Goal: Navigation & Orientation: Find specific page/section

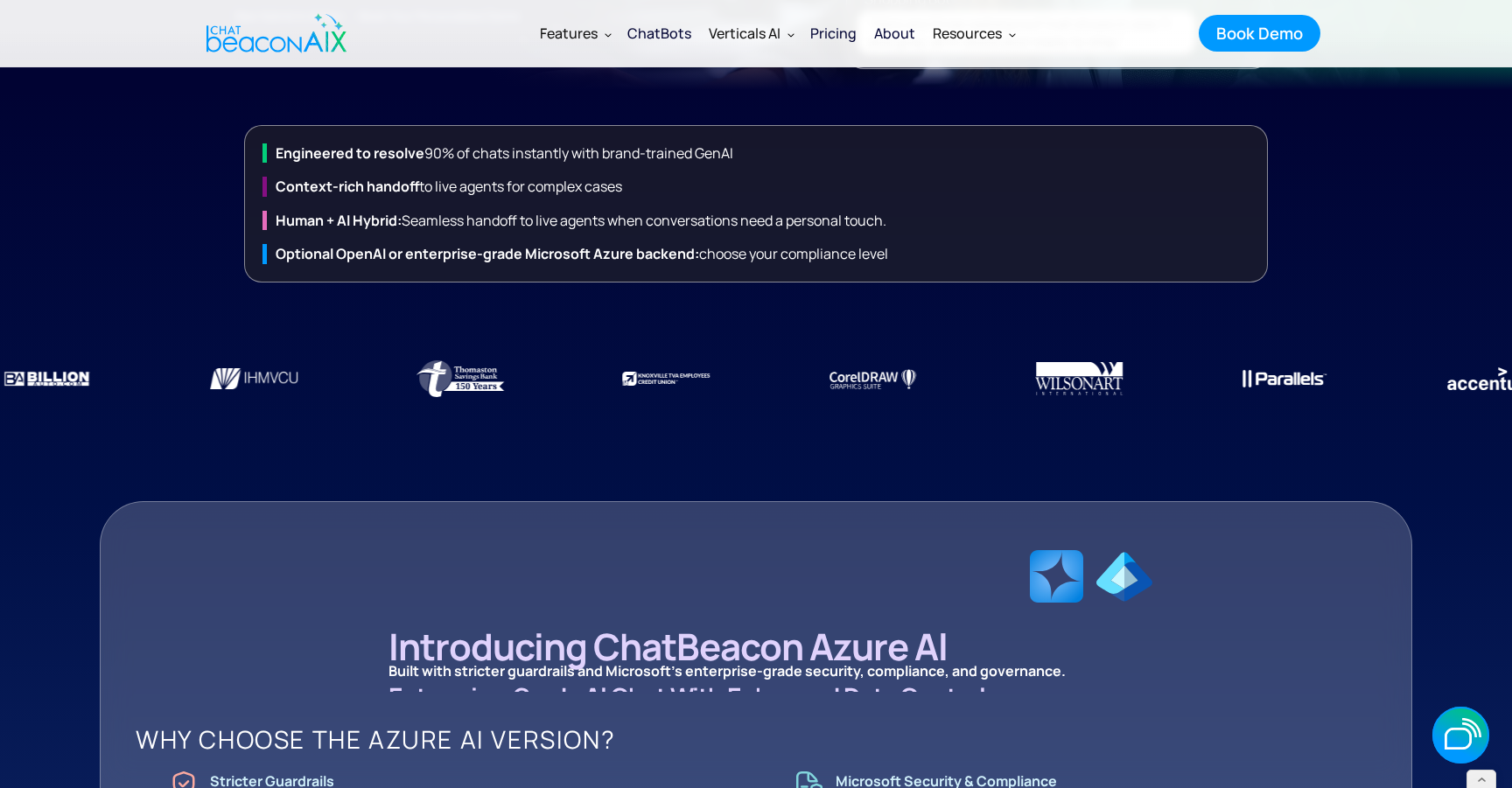
scroll to position [711, 0]
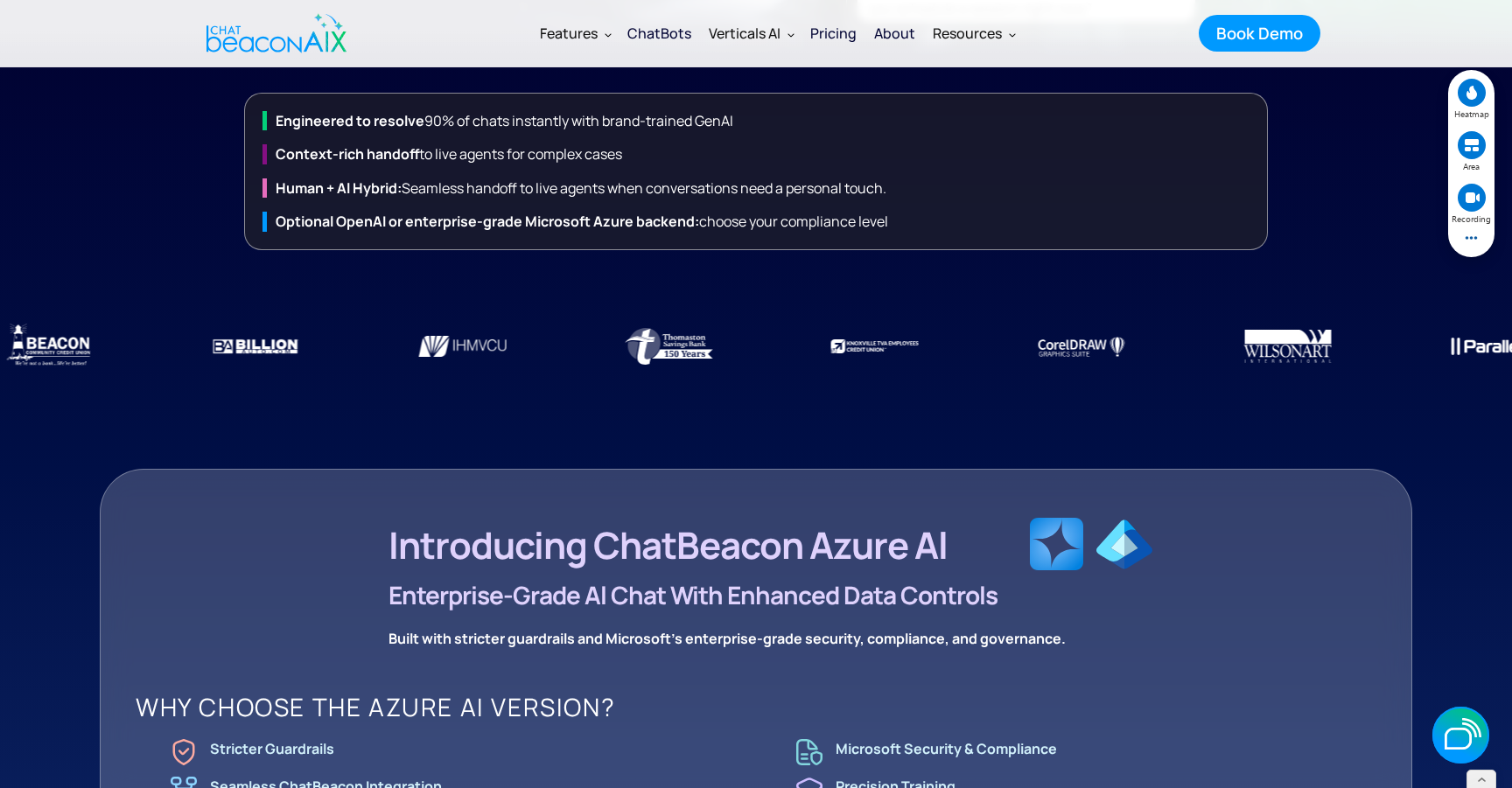
click at [1484, 92] on icon at bounding box center [1471, 94] width 35 height 35
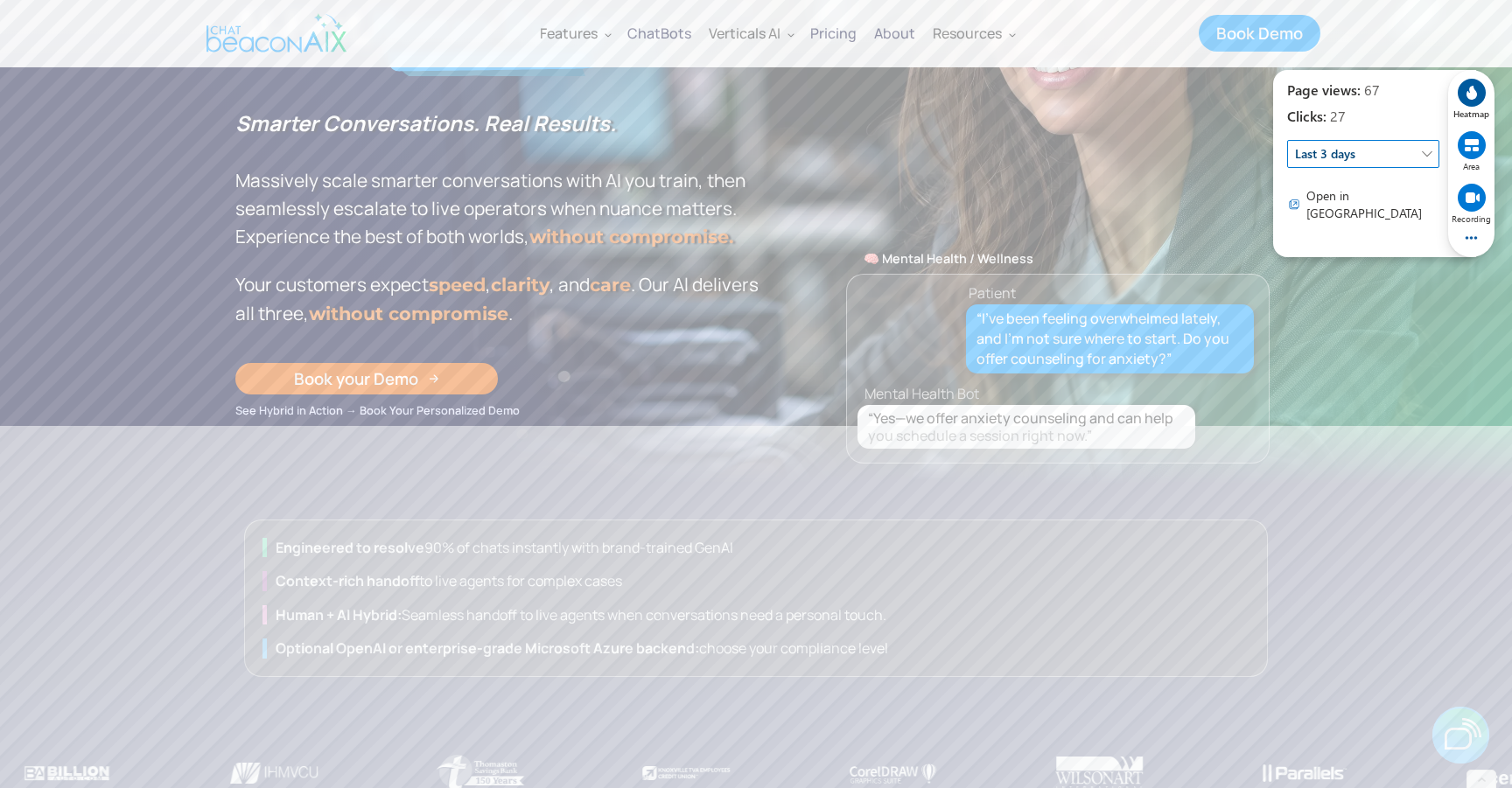
scroll to position [0, 0]
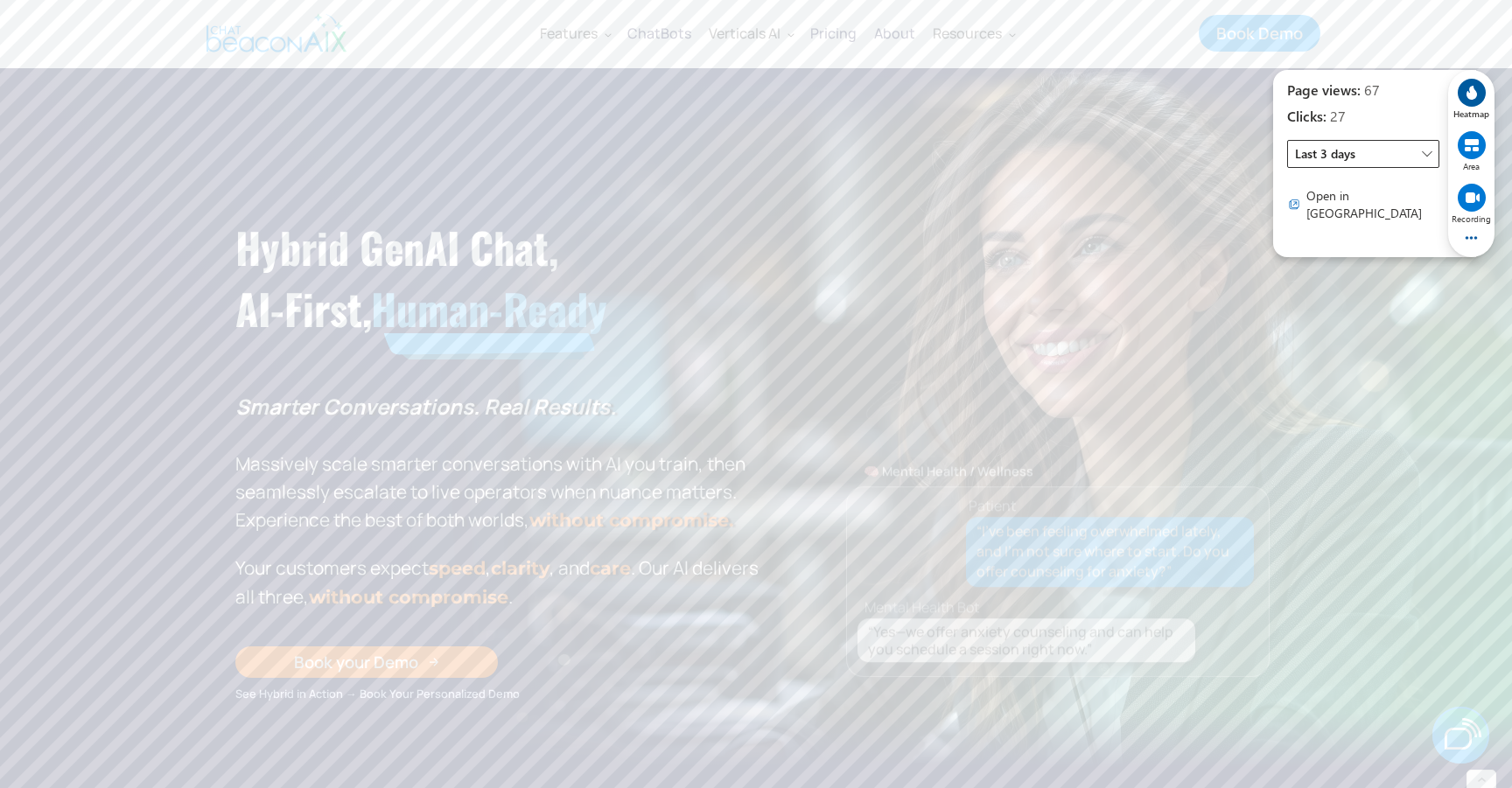
click at [1332, 150] on span "Last 3 days" at bounding box center [1363, 153] width 152 height 28
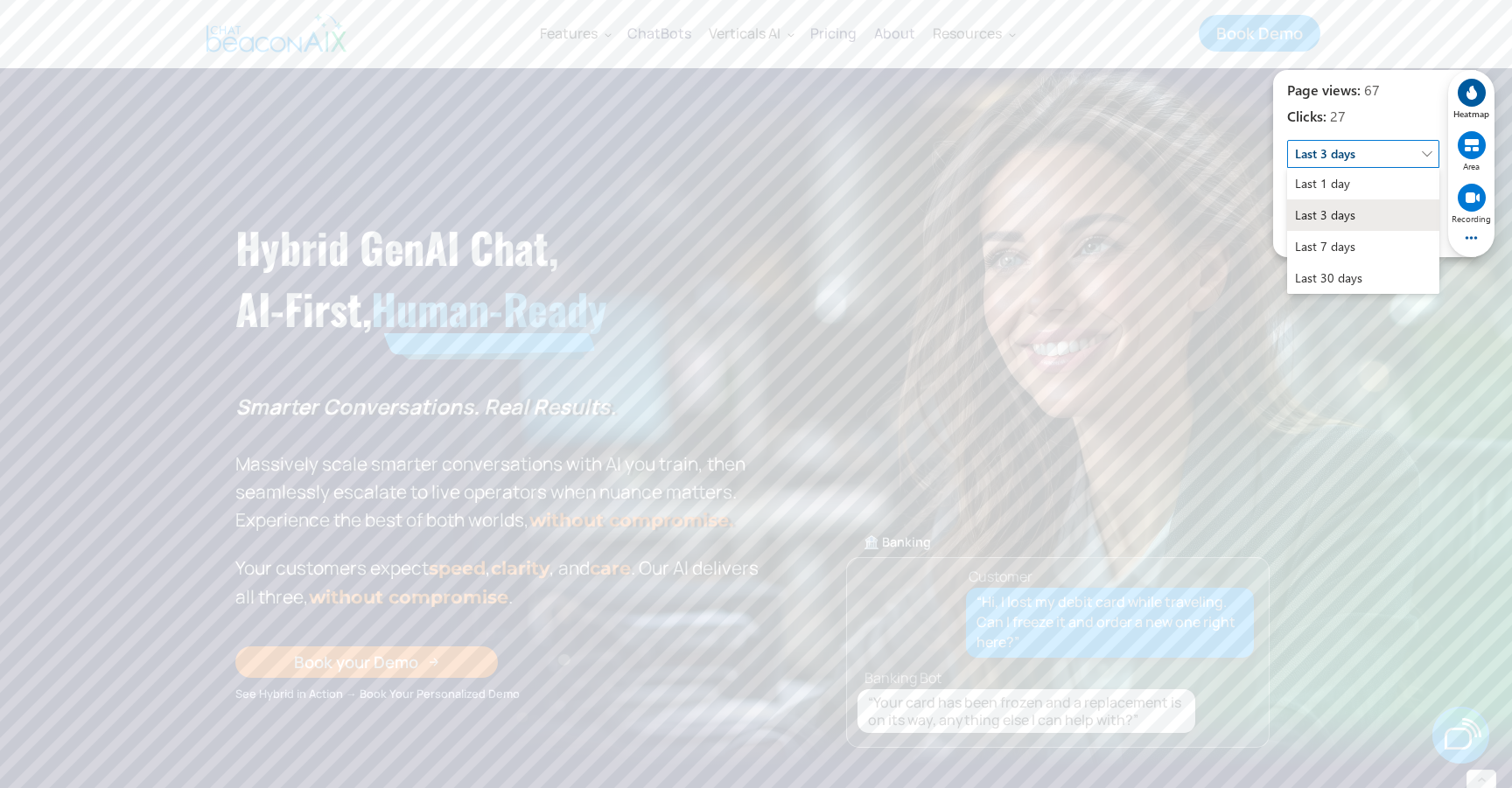
click at [1334, 221] on span "Last 3 days" at bounding box center [1325, 215] width 61 height 17
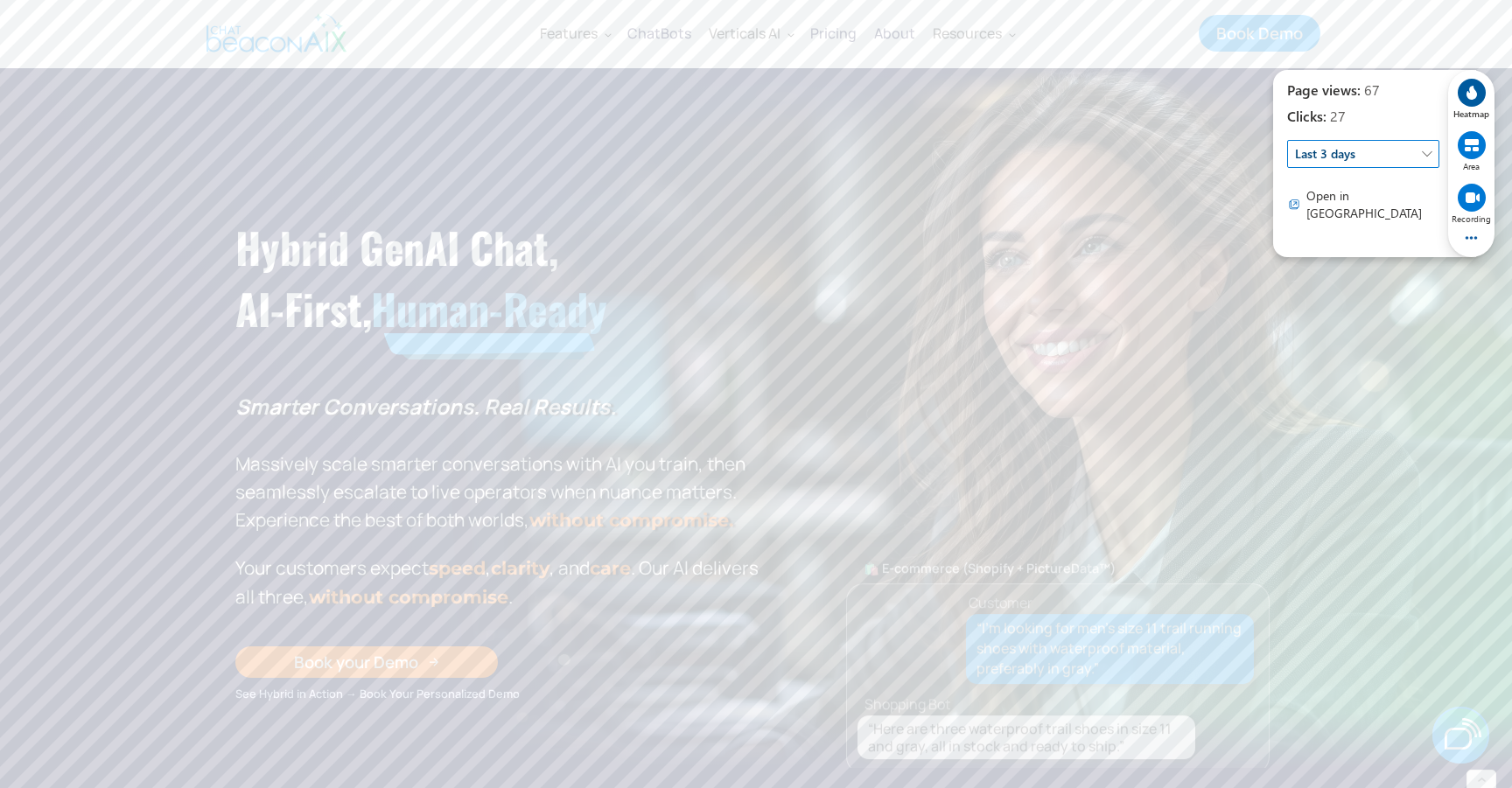
click at [1472, 103] on circle at bounding box center [1471, 92] width 28 height 28
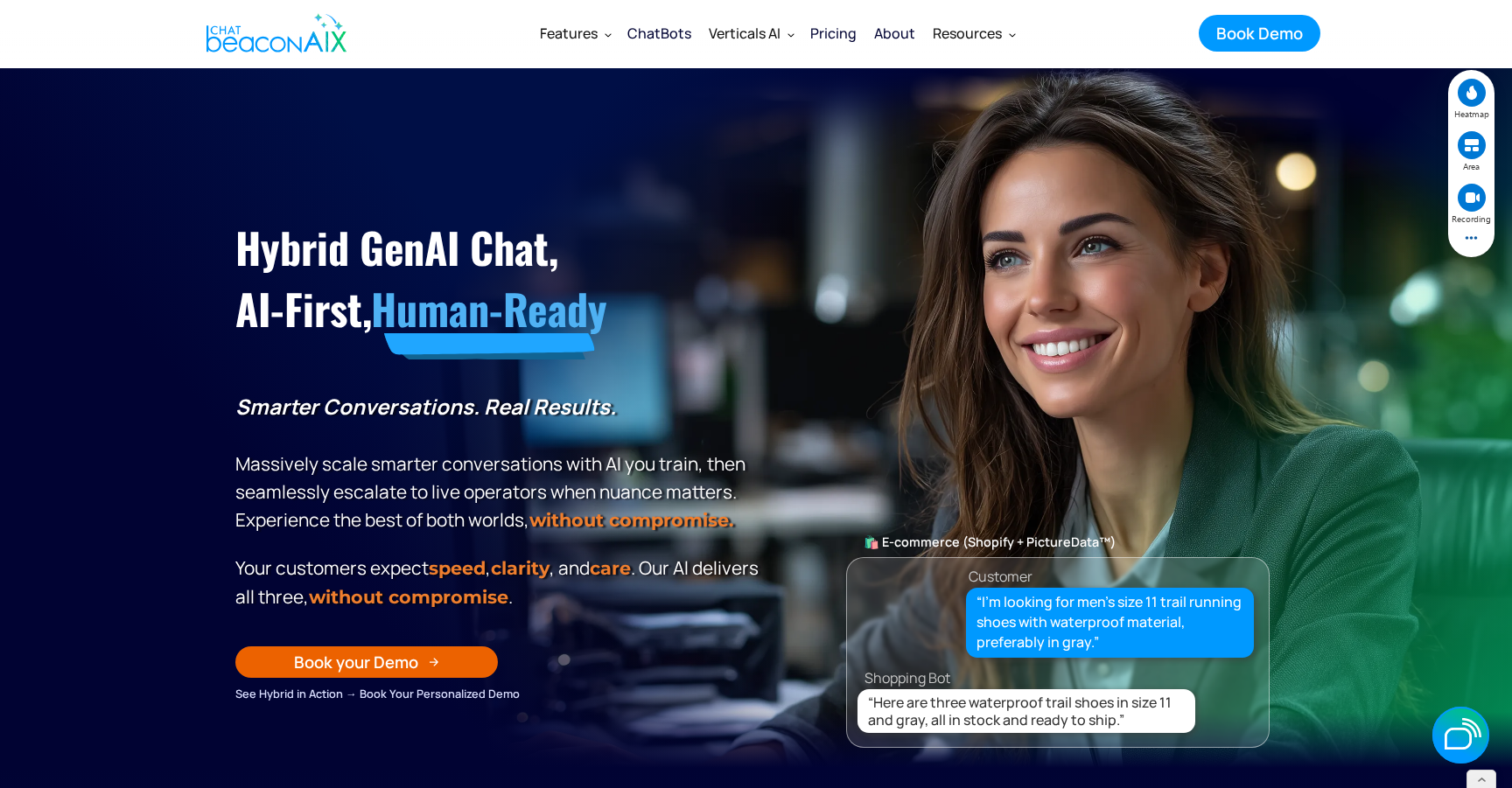
click at [1472, 138] on circle at bounding box center [1471, 144] width 28 height 28
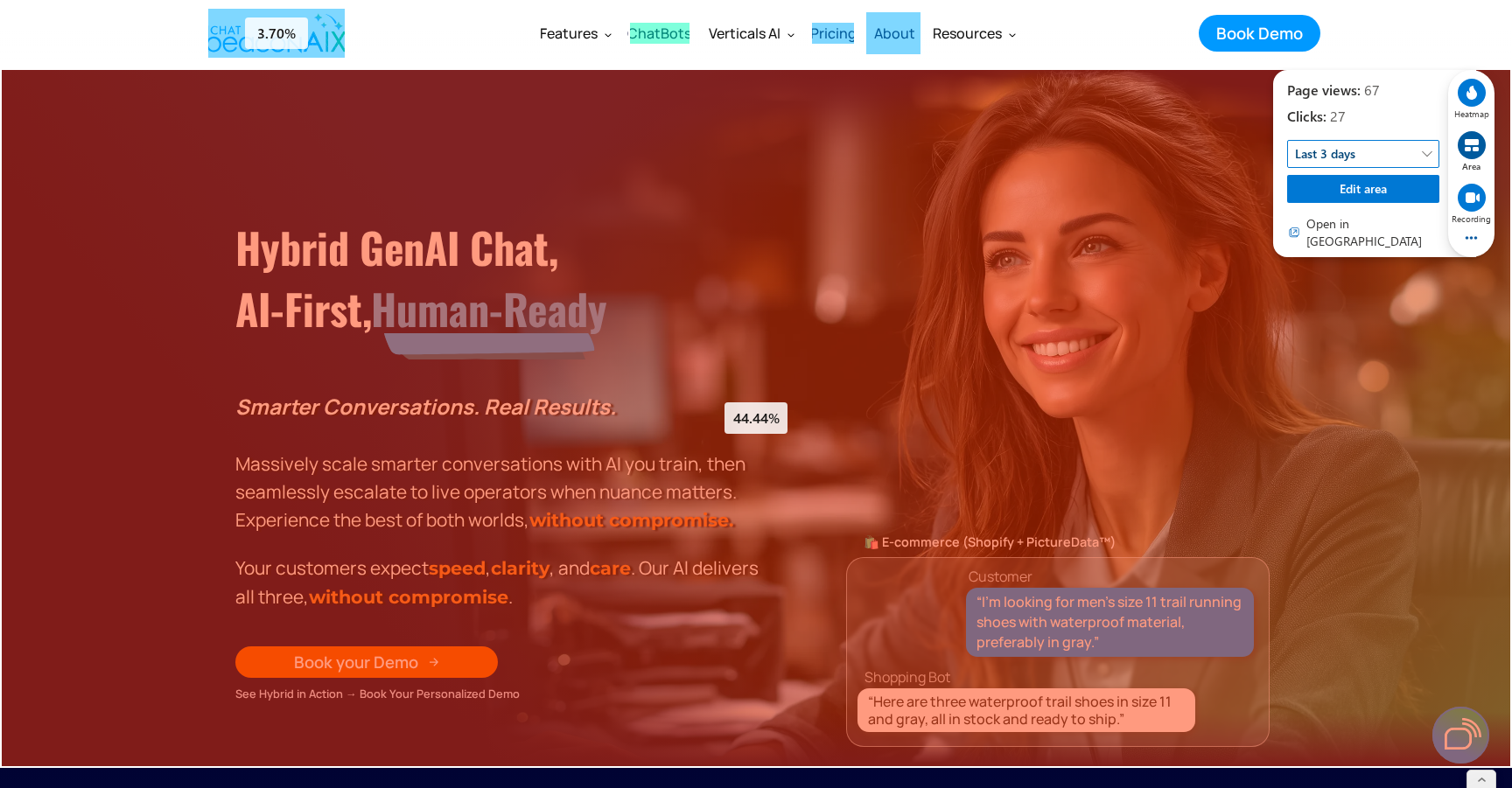
click at [1476, 81] on circle at bounding box center [1471, 92] width 28 height 28
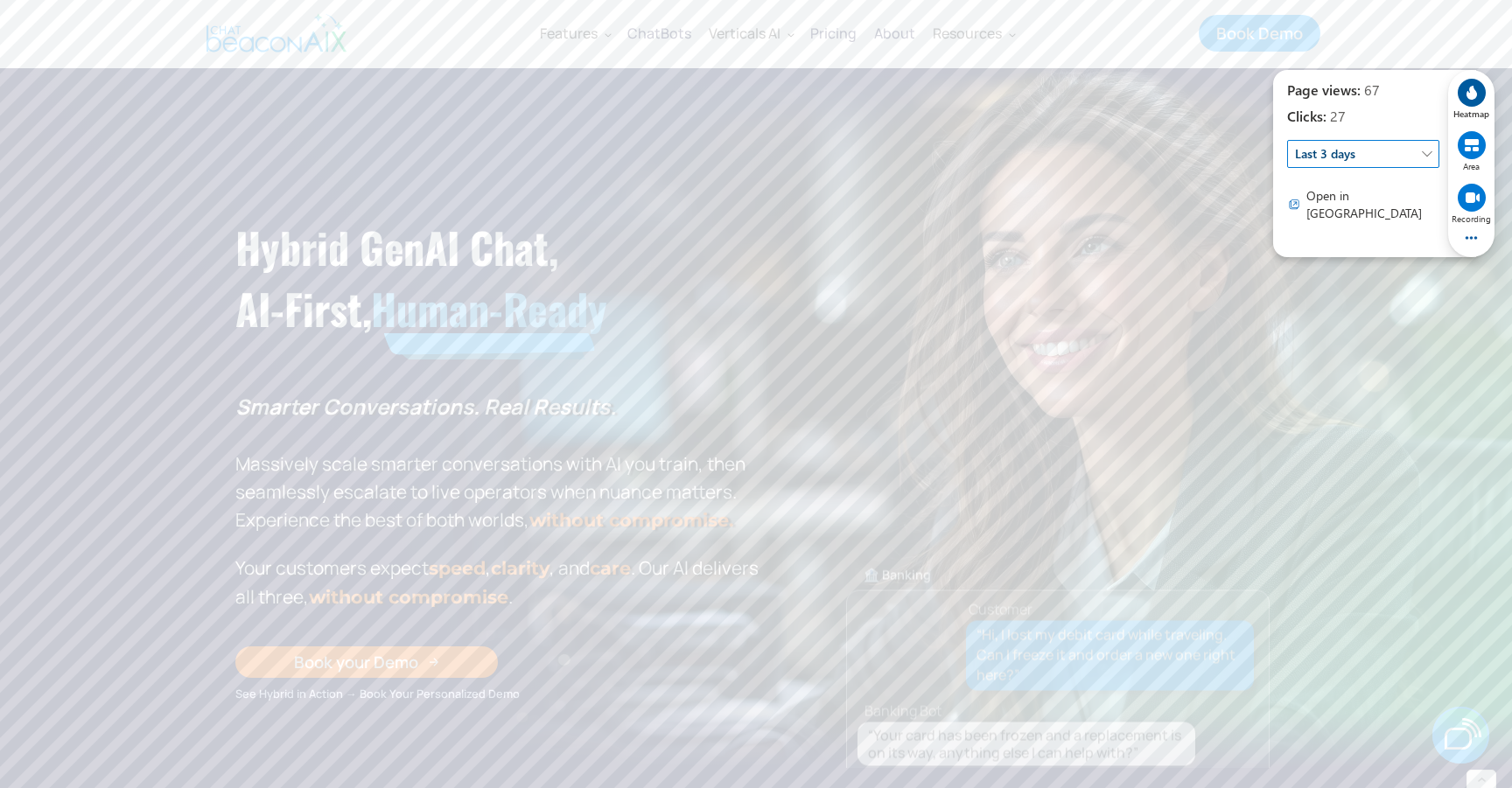
click at [1482, 143] on circle at bounding box center [1471, 144] width 28 height 28
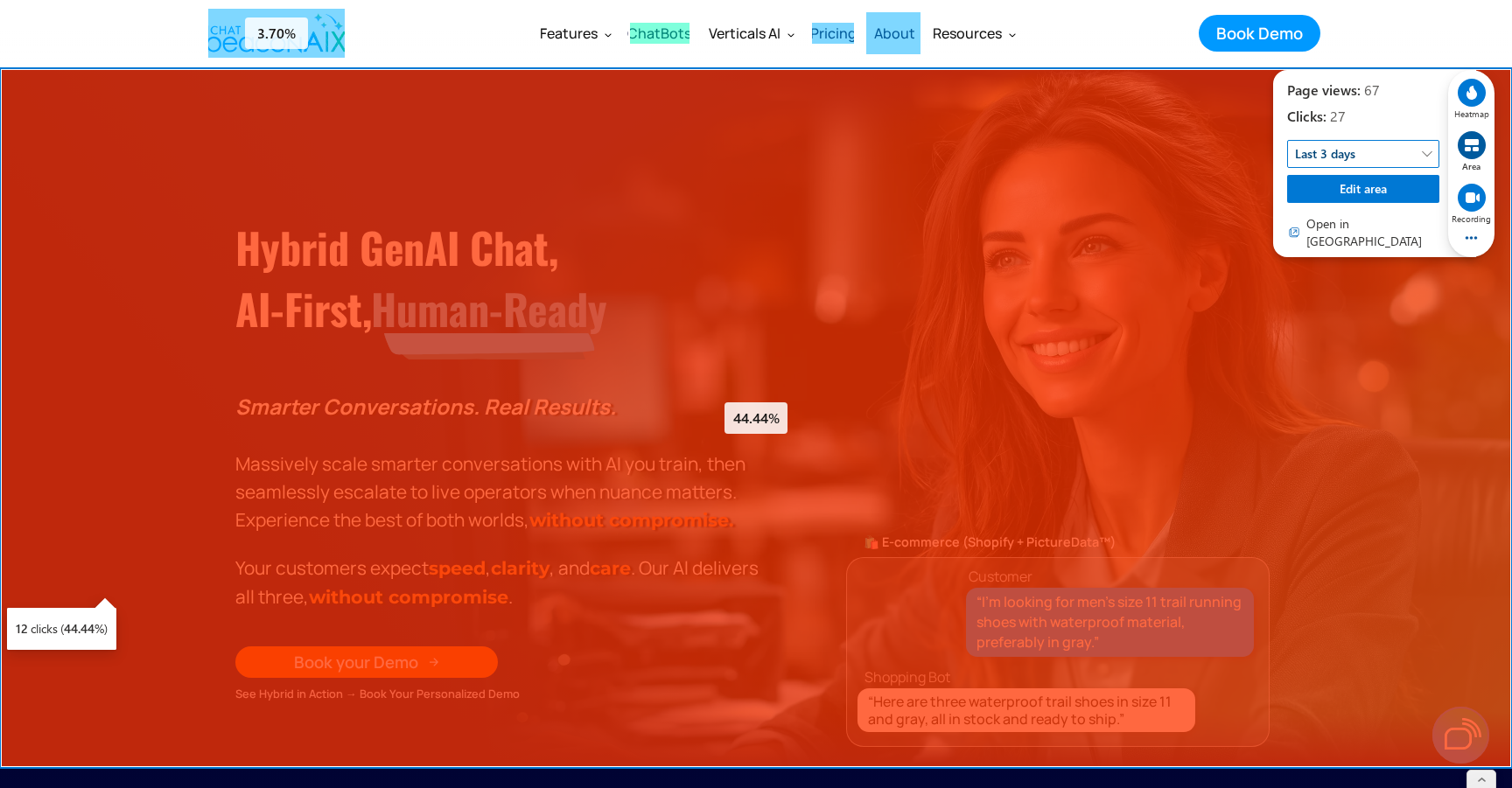
scroll to position [4, 0]
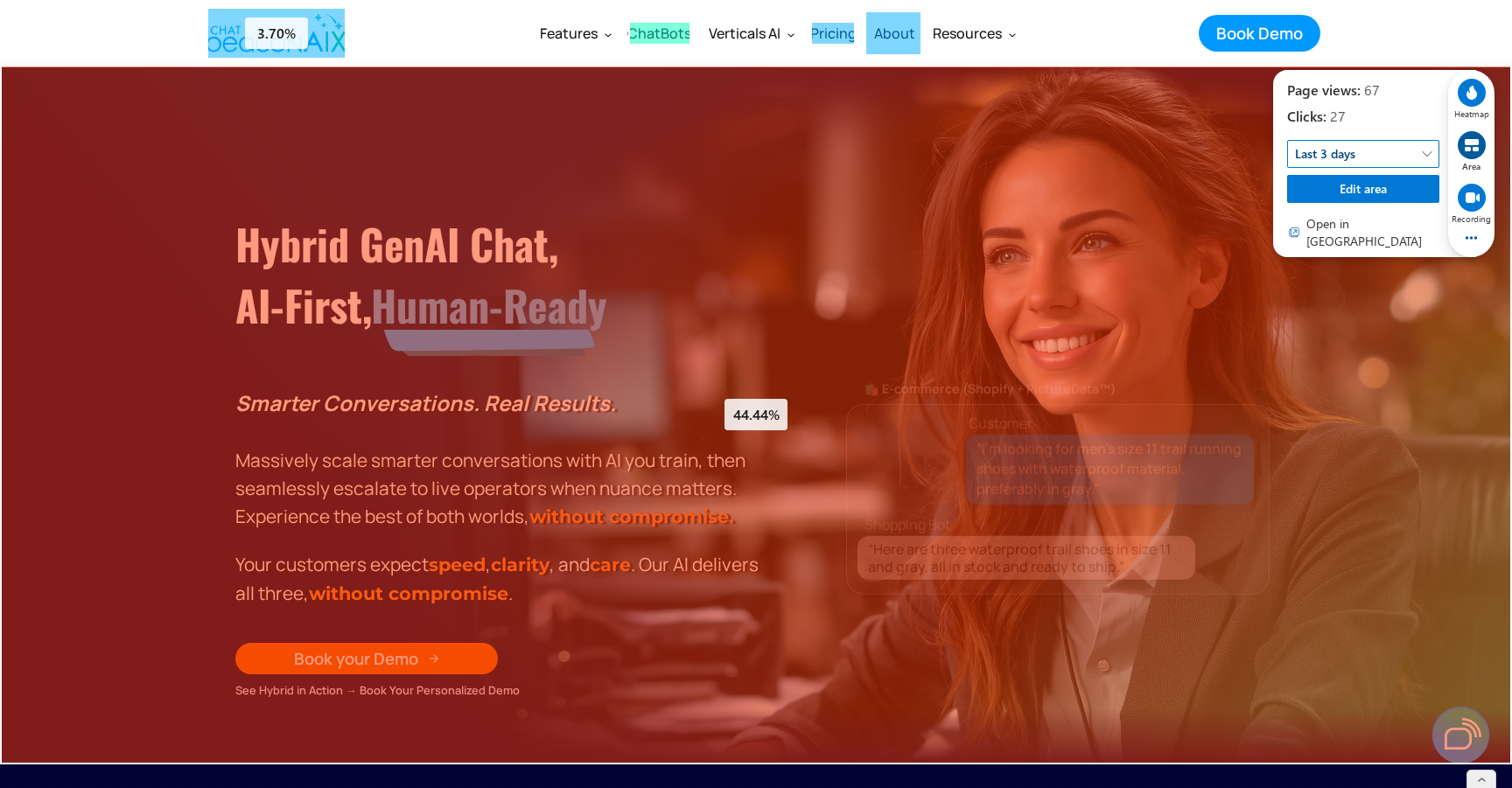
click at [1471, 193] on icon at bounding box center [1472, 198] width 14 height 10
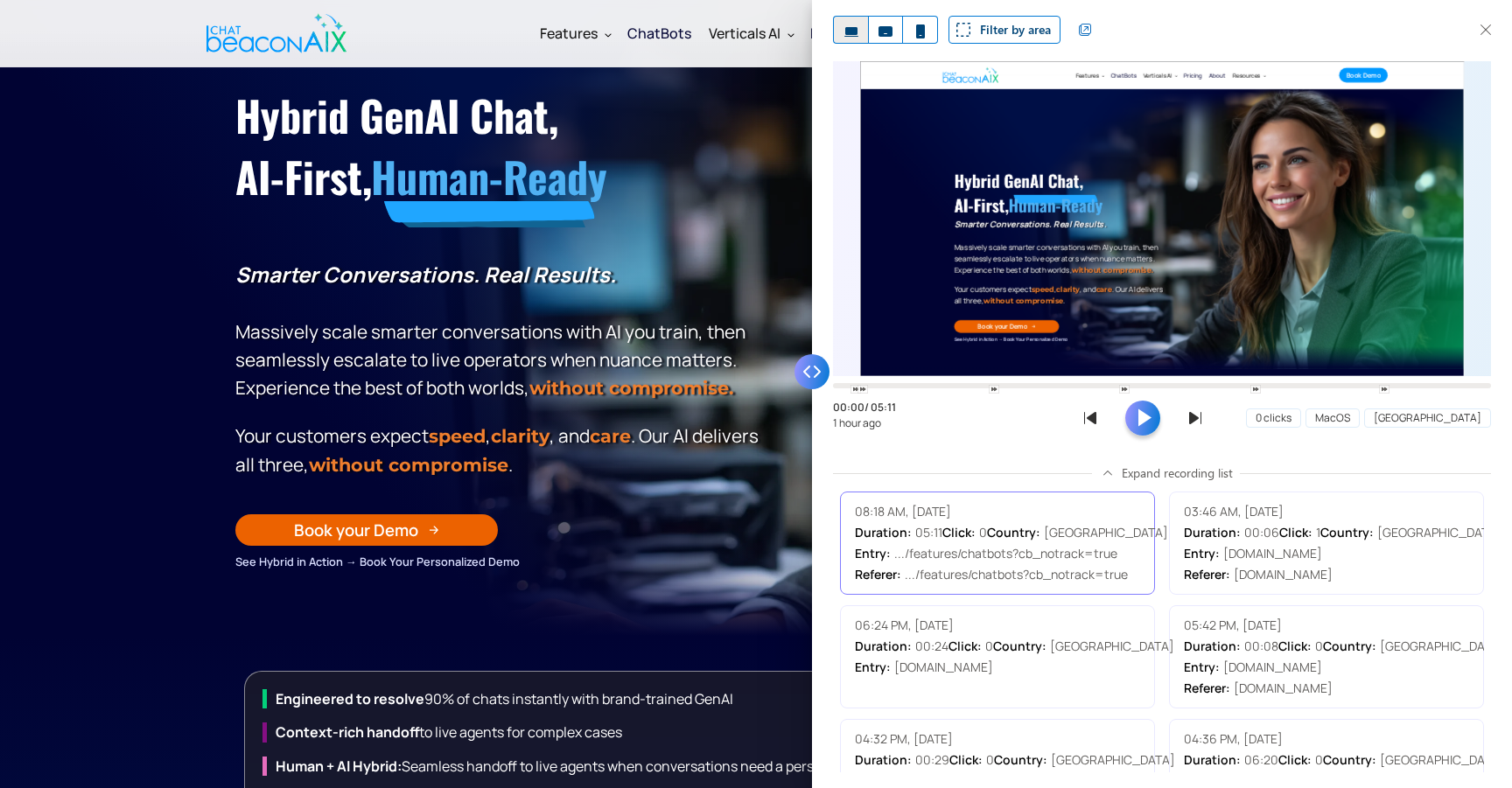
scroll to position [123, 0]
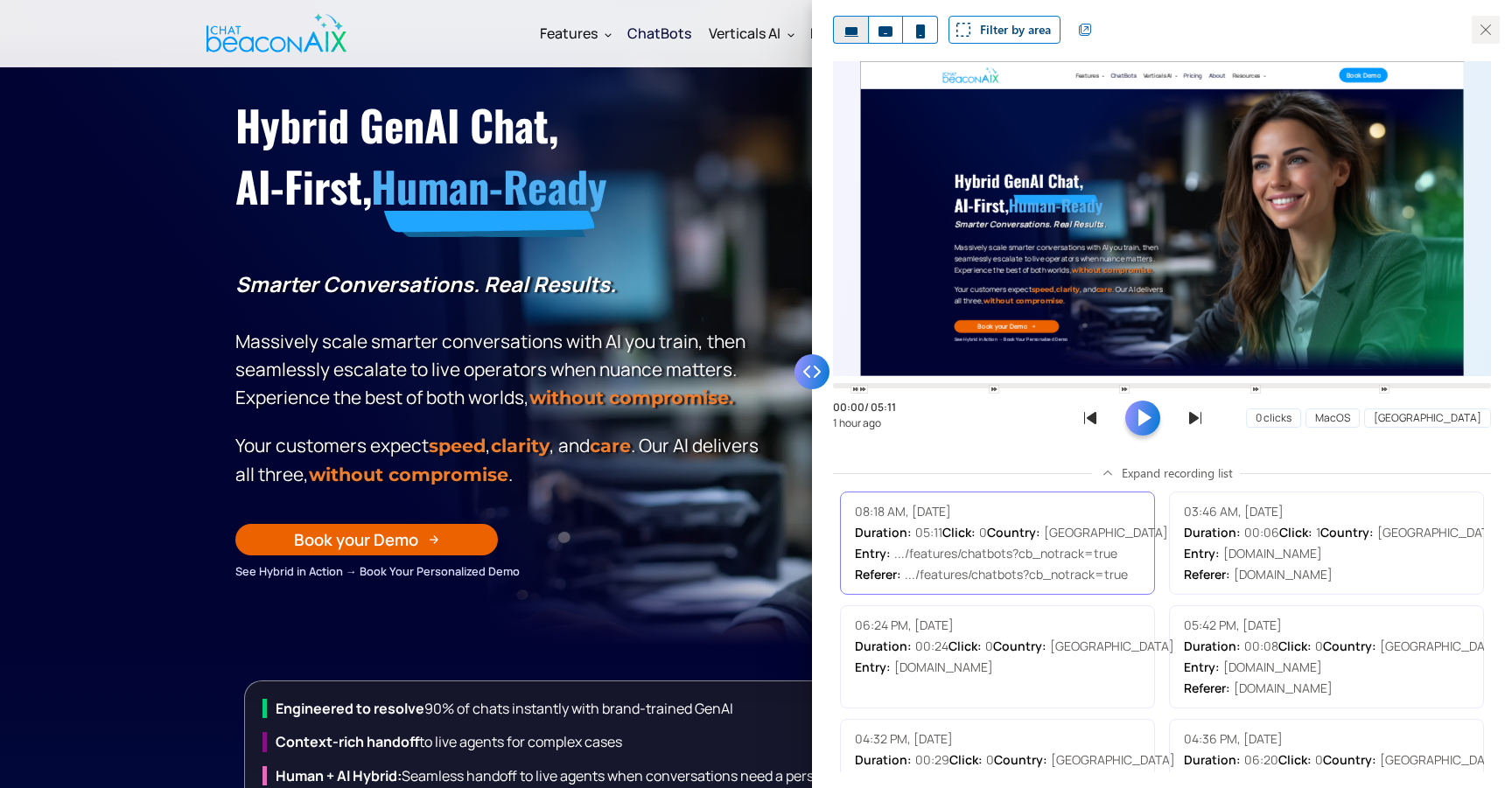
click at [1483, 28] on icon "button" at bounding box center [1484, 29] width 28 height 28
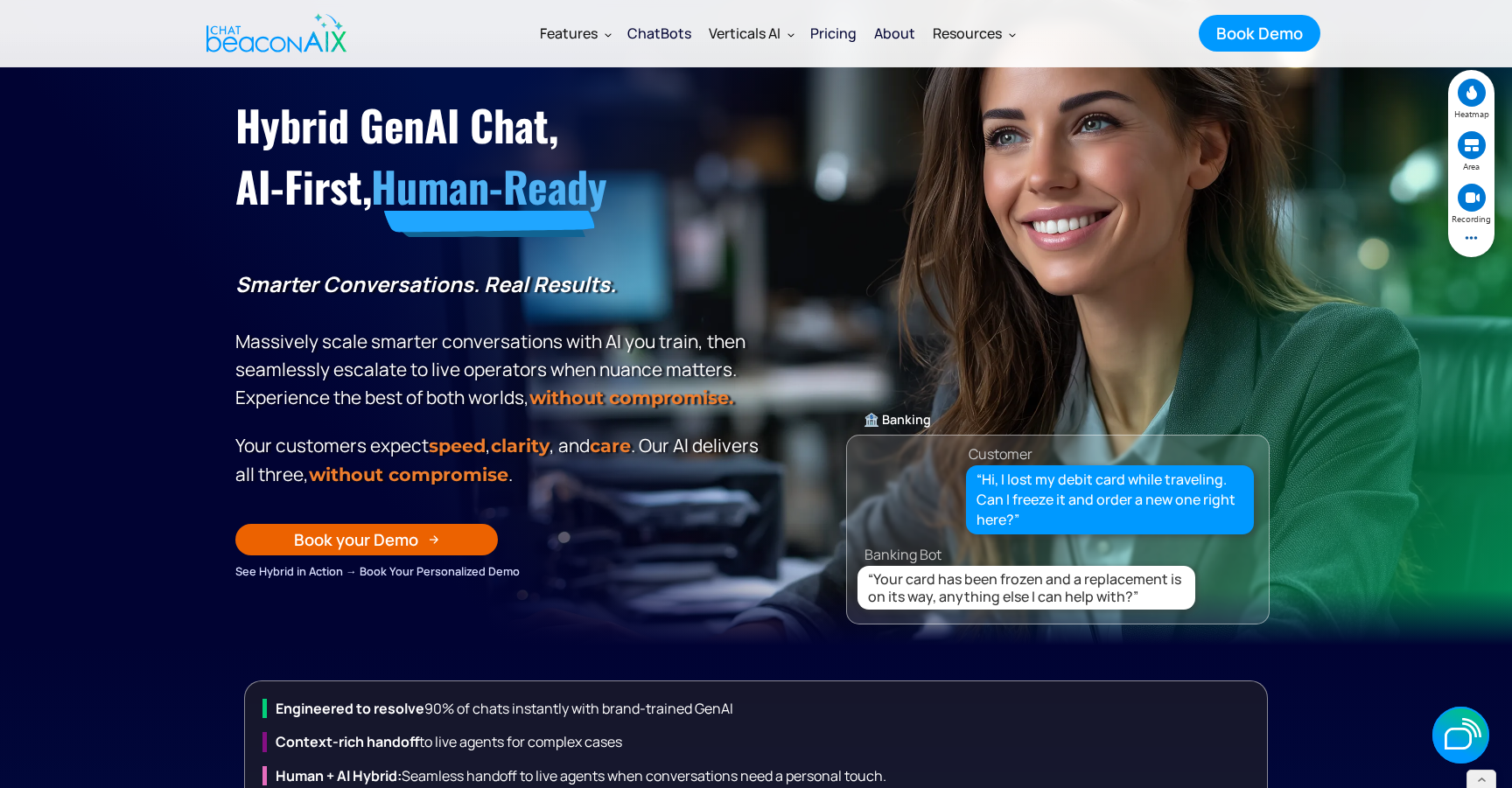
click at [1463, 94] on circle at bounding box center [1471, 92] width 28 height 28
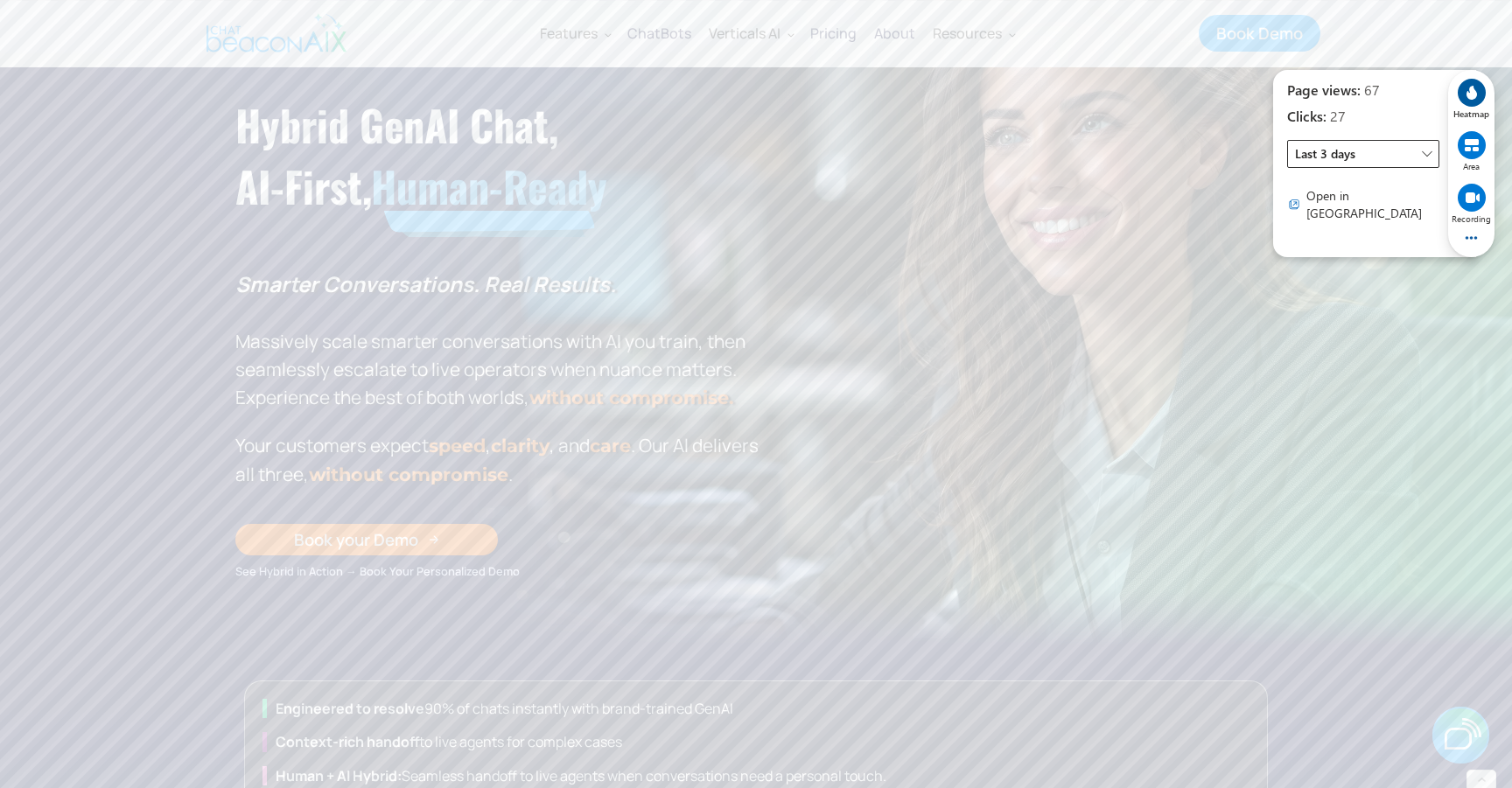
click at [1361, 160] on span "Last 3 days" at bounding box center [1363, 153] width 152 height 28
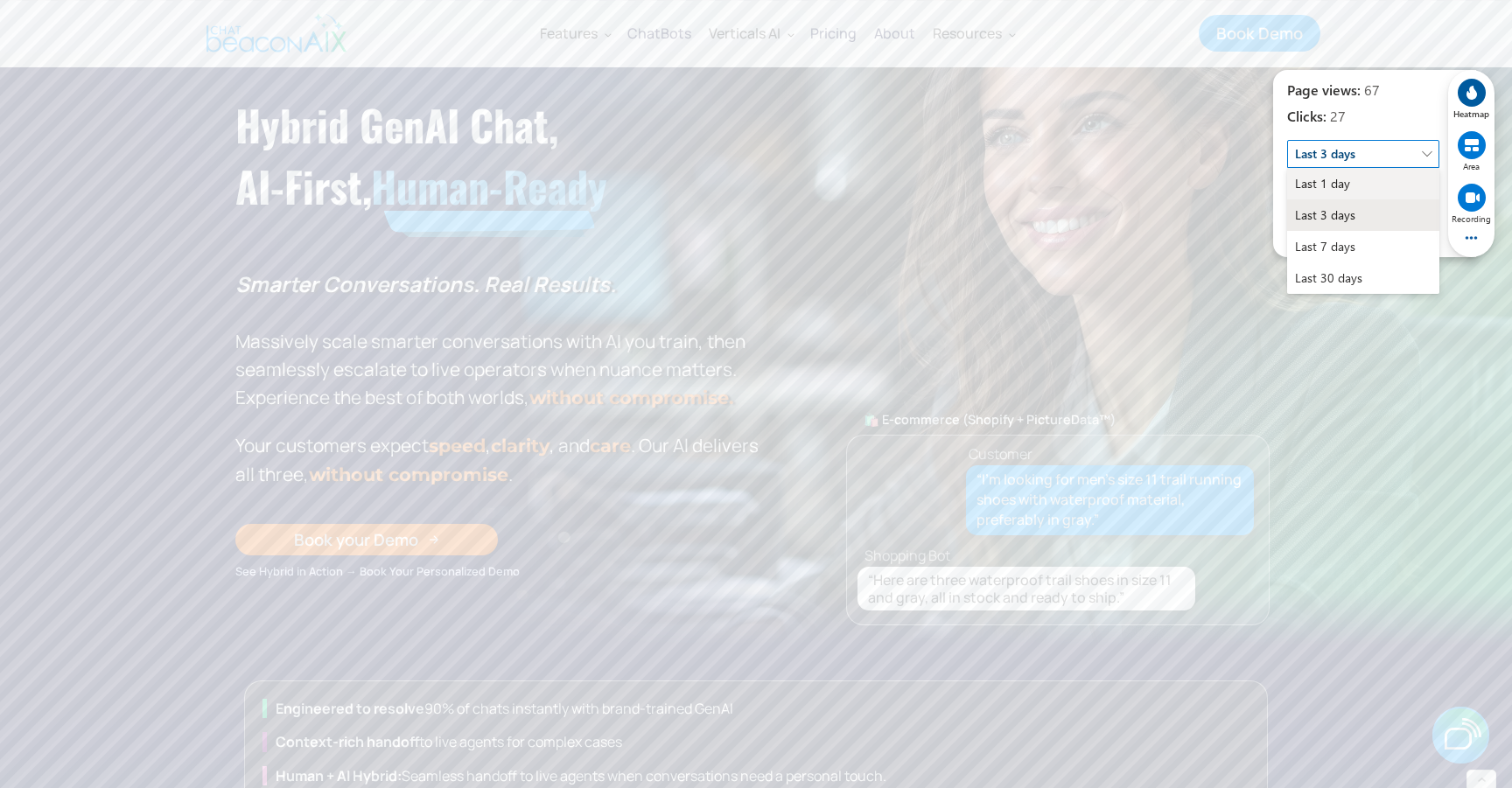
click at [1337, 193] on span "Last 1 day" at bounding box center [1363, 183] width 138 height 31
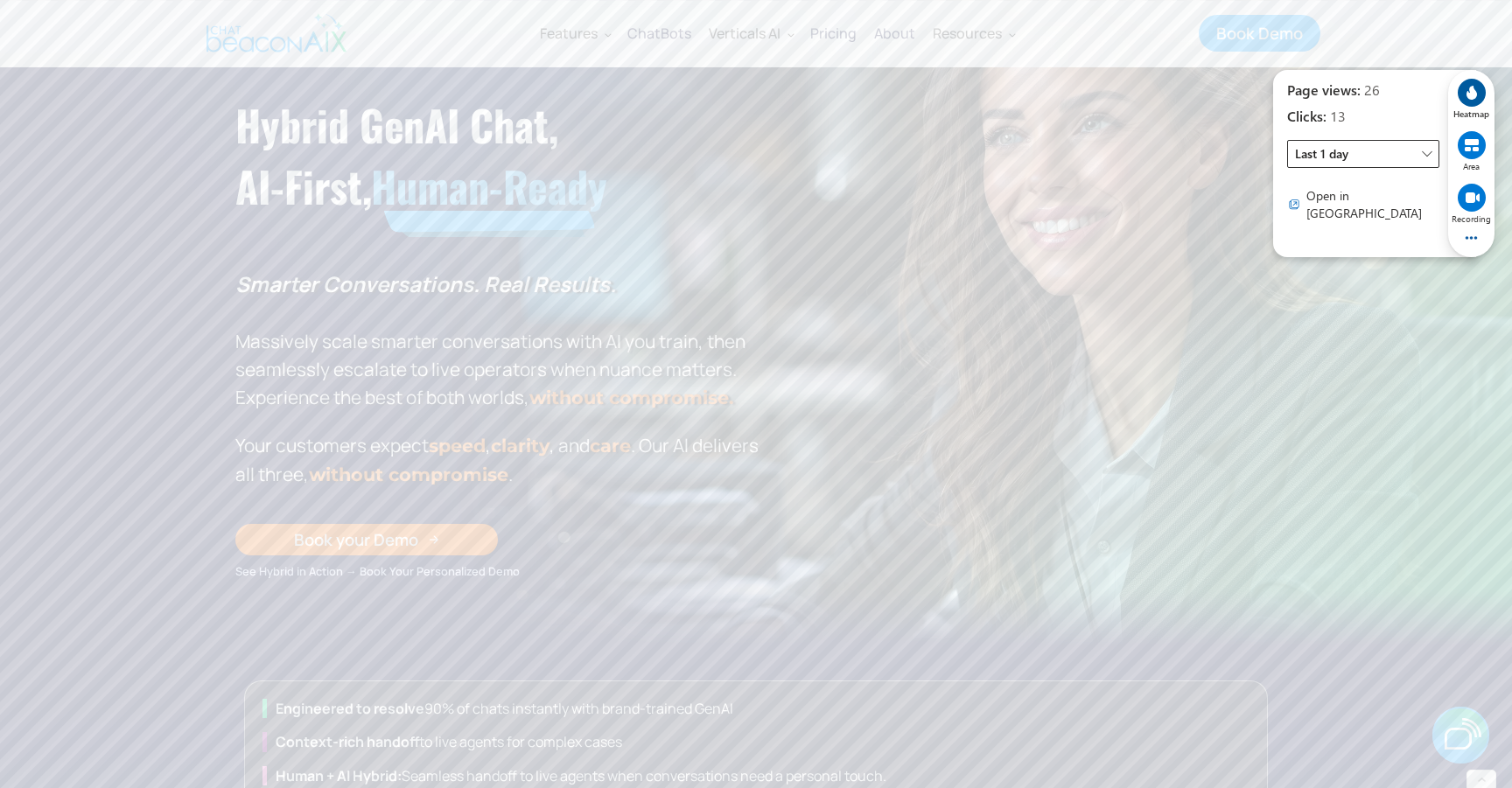
click at [1380, 160] on span "Last 1 day" at bounding box center [1363, 153] width 152 height 28
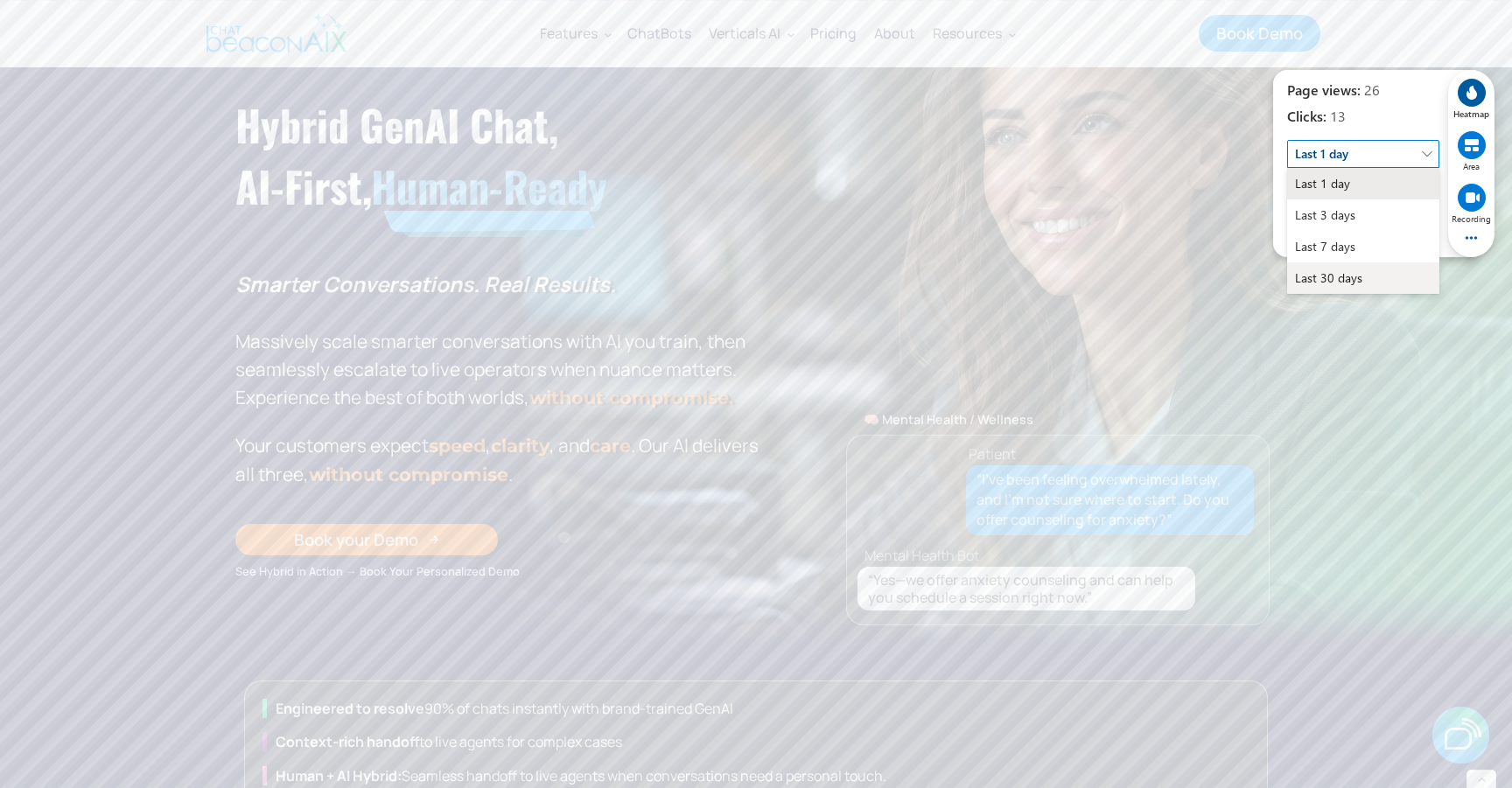
click at [1344, 264] on span "Last 30 days" at bounding box center [1363, 278] width 138 height 31
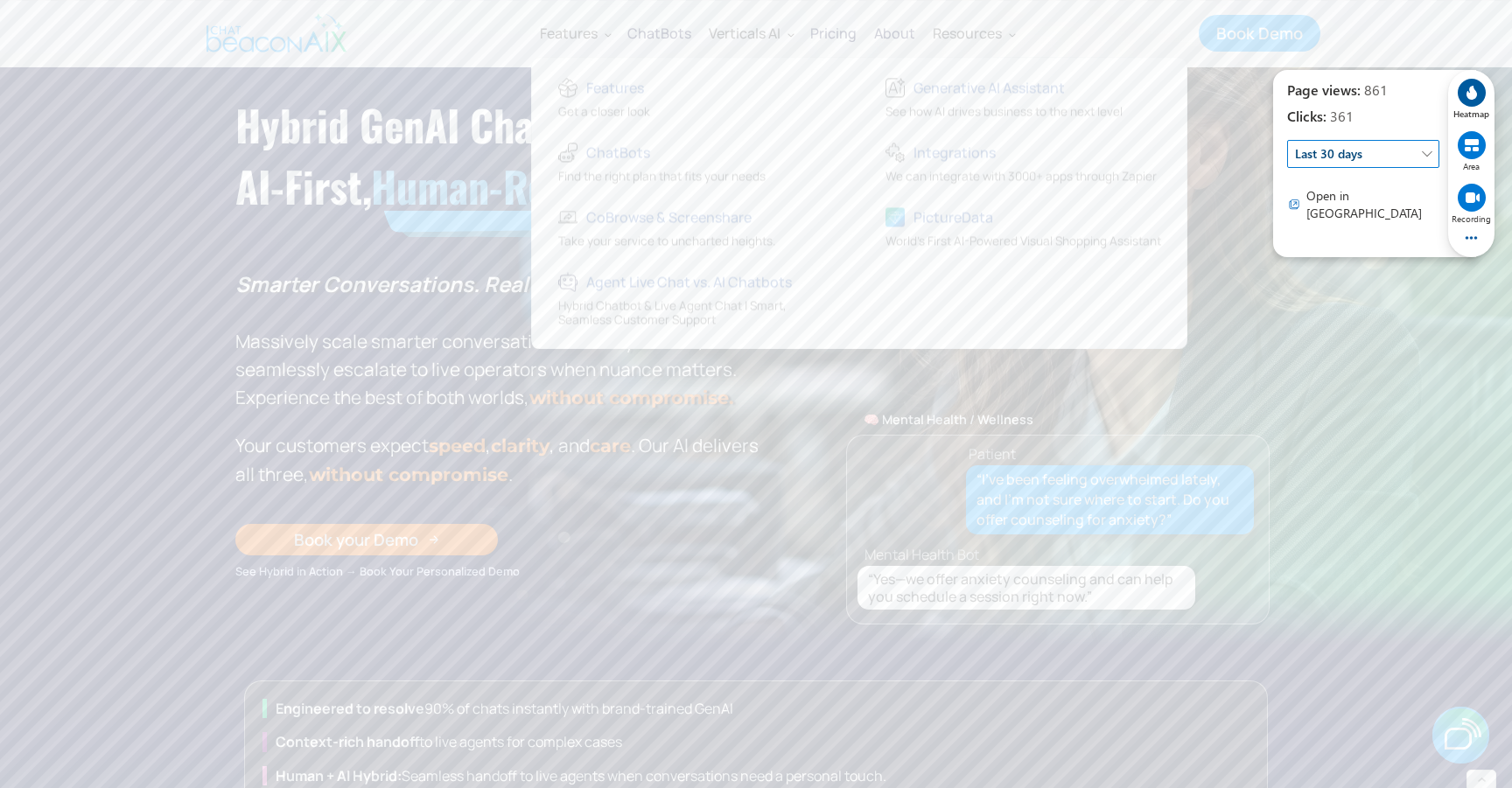
click at [549, 26] on div "Features" at bounding box center [568, 33] width 58 height 25
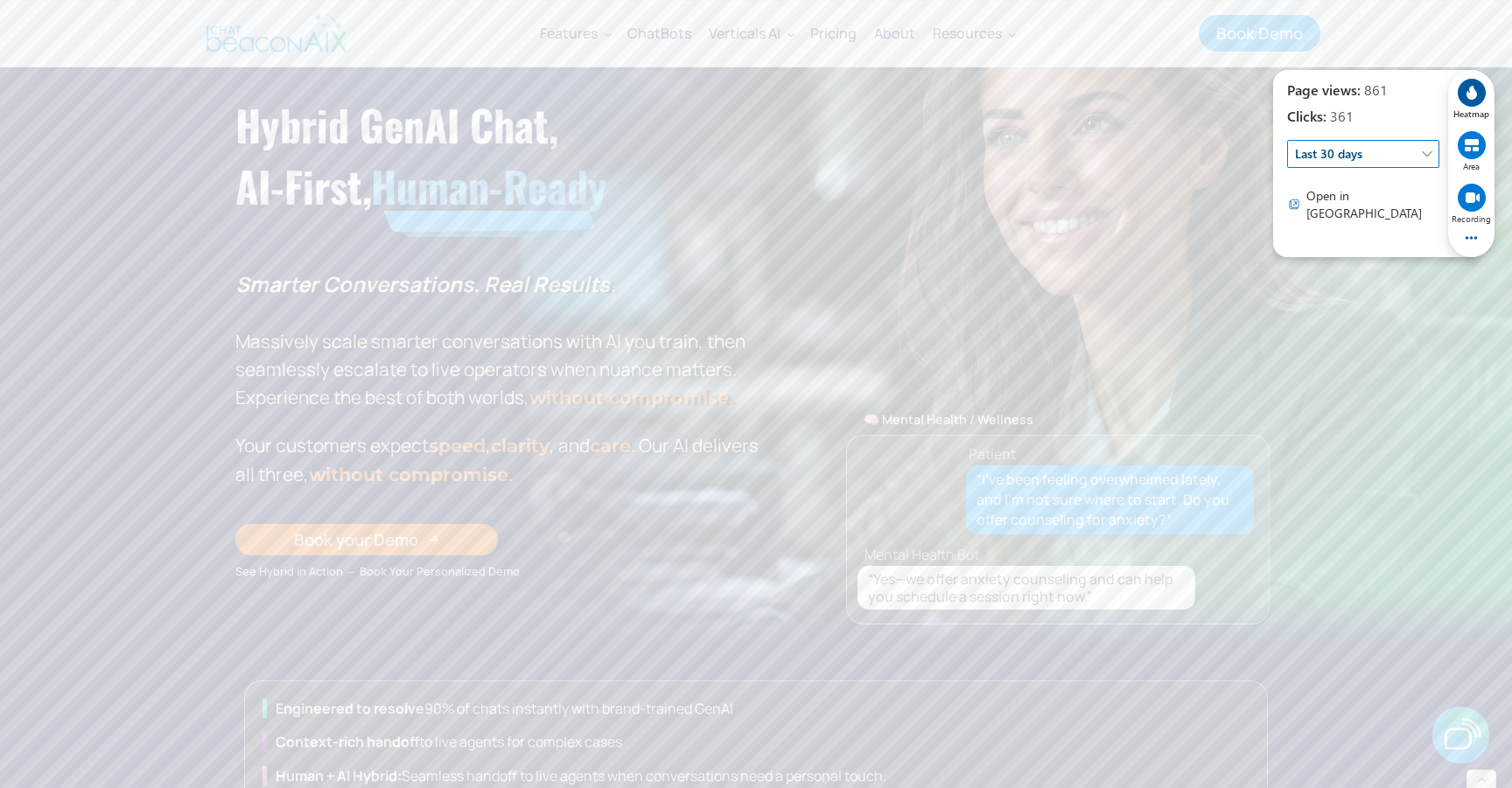
click at [549, 26] on div "Features" at bounding box center [568, 33] width 58 height 25
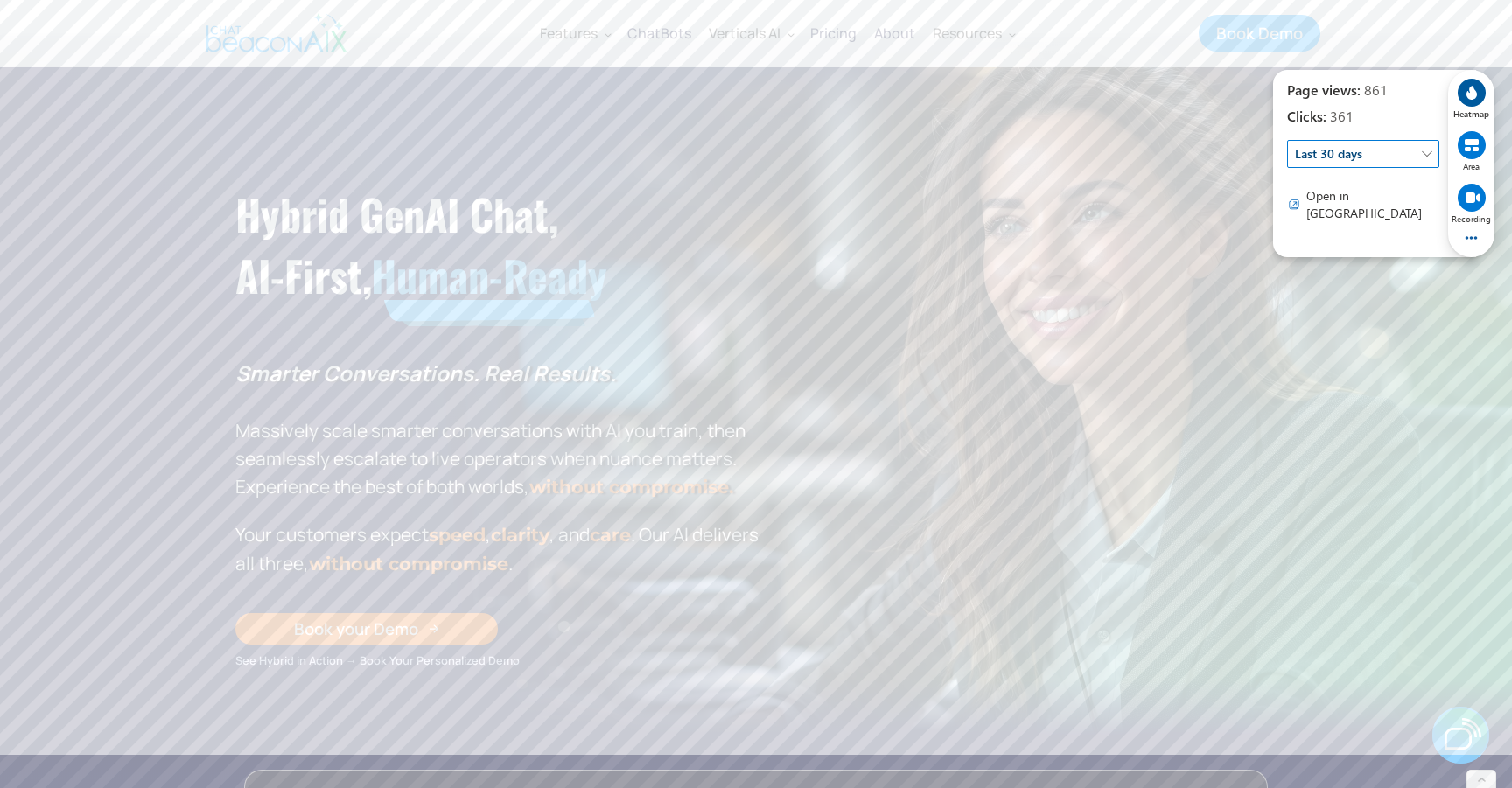
scroll to position [49, 0]
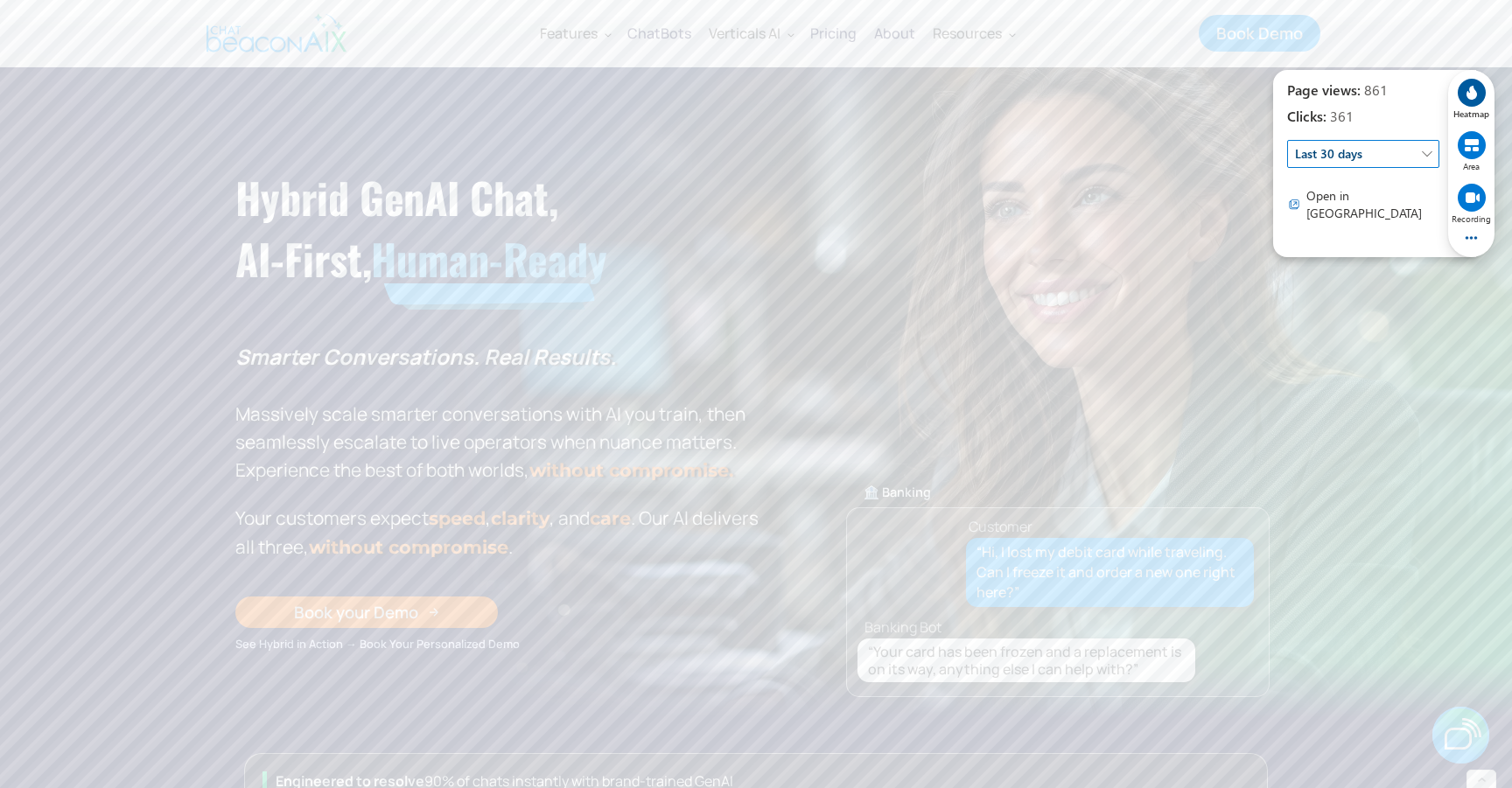
click at [1478, 140] on icon at bounding box center [1471, 144] width 14 height 12
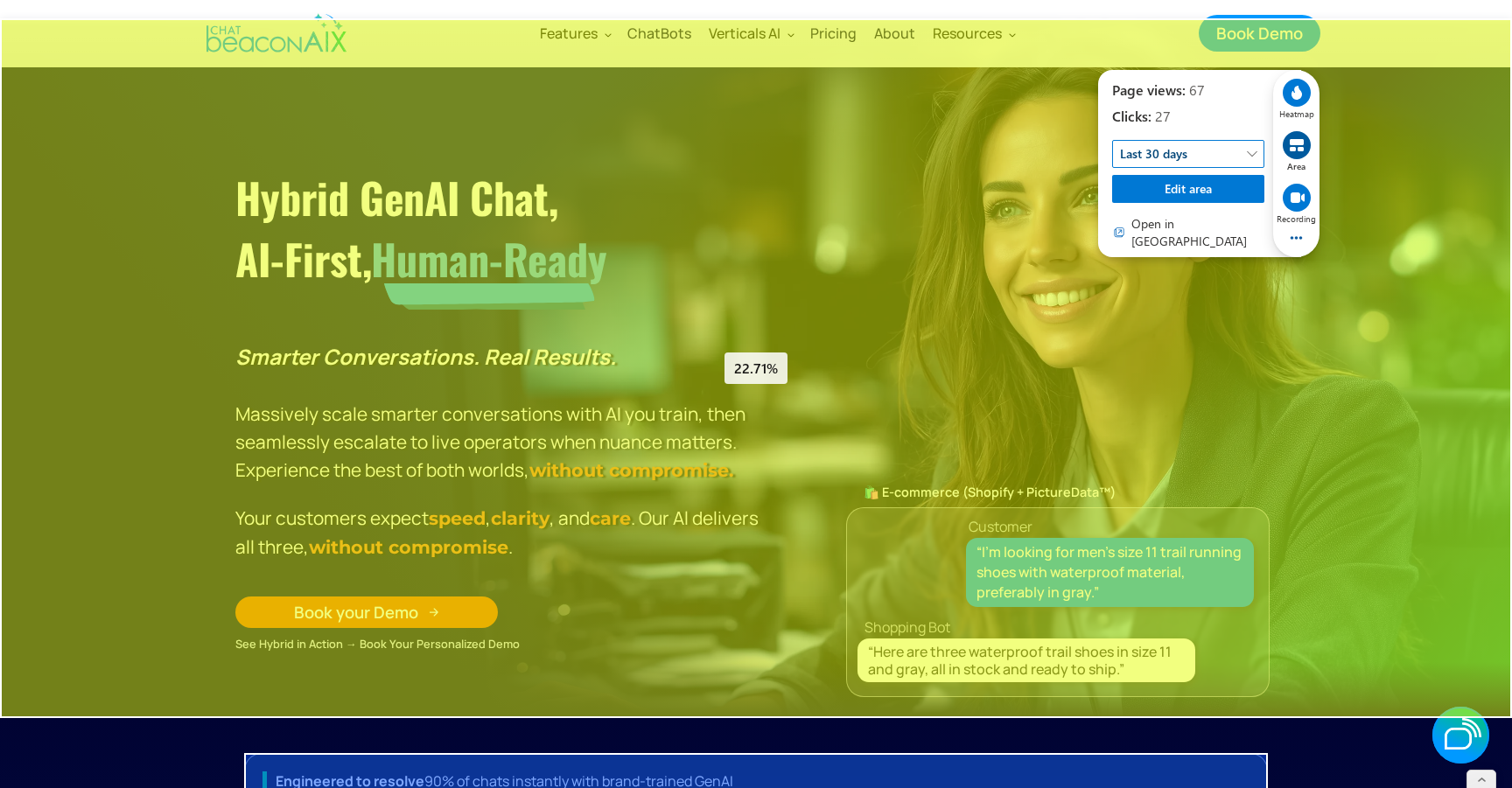
click at [1292, 92] on icon at bounding box center [1296, 92] width 10 height 14
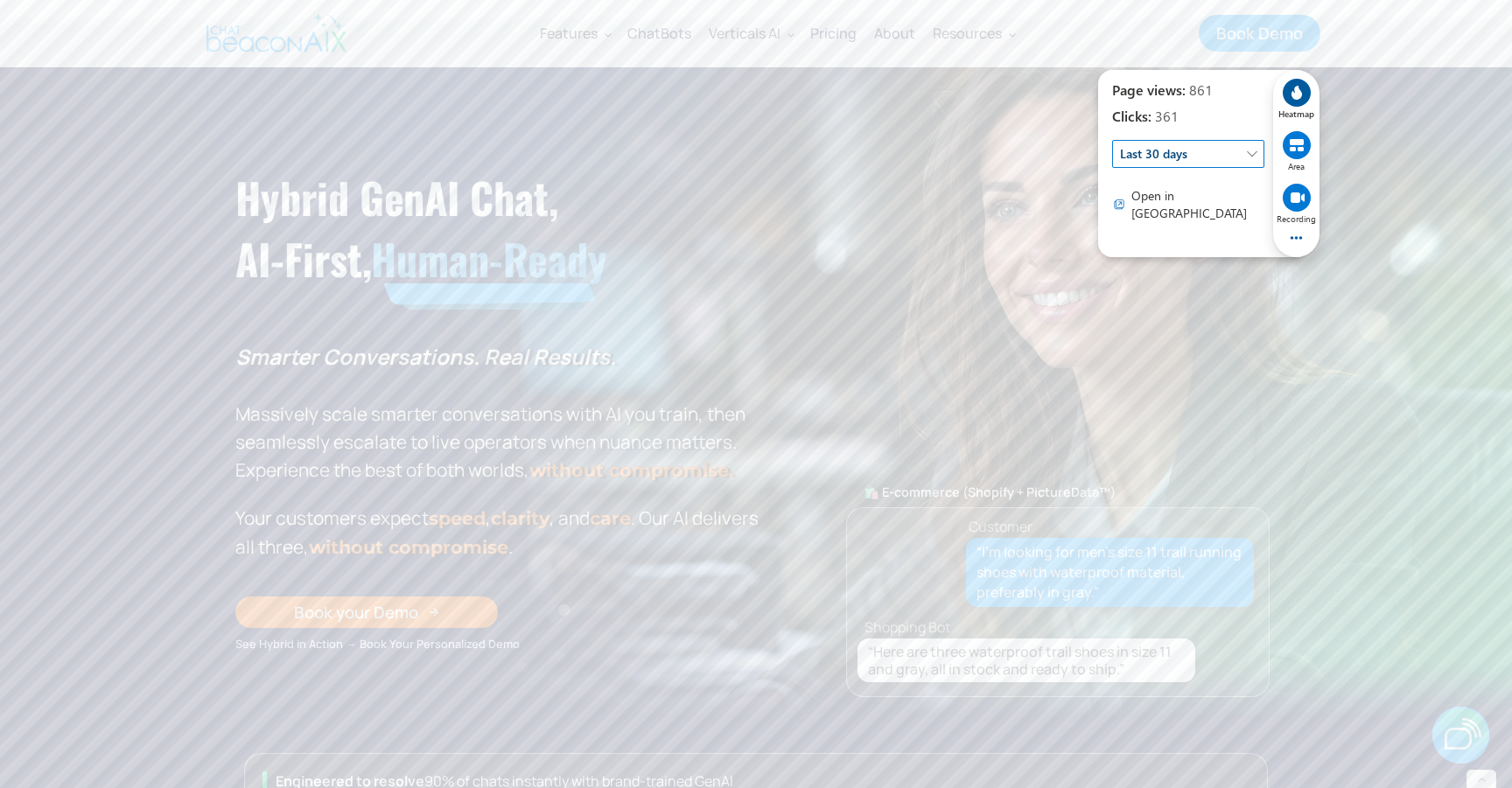
click at [1194, 202] on span "Open in [GEOGRAPHIC_DATA]" at bounding box center [1197, 204] width 133 height 35
